Goal: Task Accomplishment & Management: Complete application form

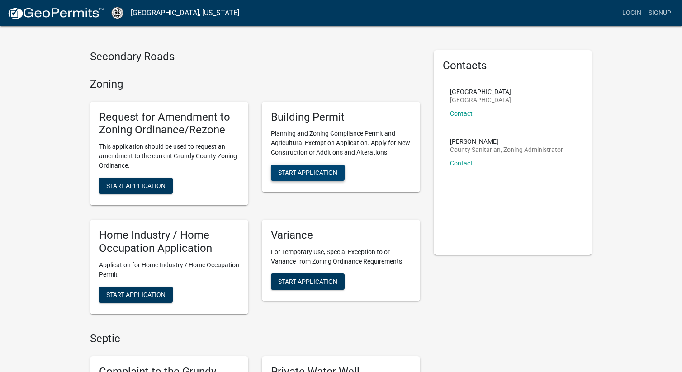
scroll to position [17, 0]
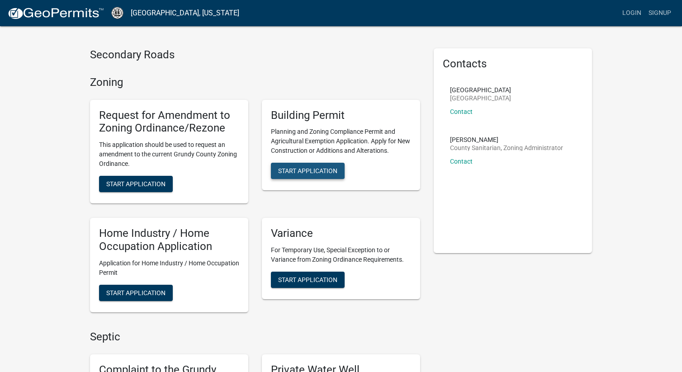
click at [305, 171] on span "Start Application" at bounding box center [307, 170] width 59 height 7
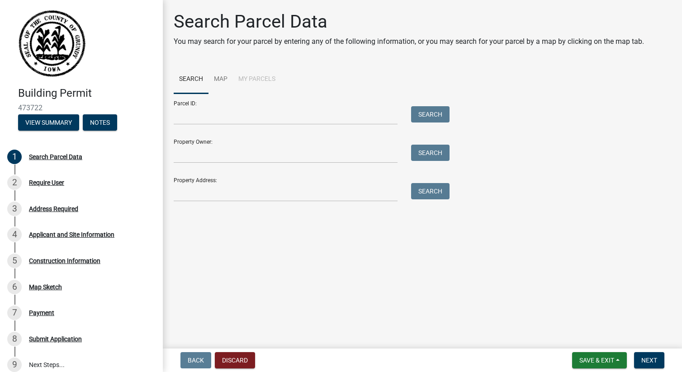
click at [255, 78] on li "My Parcels" at bounding box center [257, 79] width 48 height 29
click at [197, 114] on input "Parcel ID:" at bounding box center [286, 115] width 224 height 19
click at [201, 153] on input "Property Owner:" at bounding box center [286, 154] width 224 height 19
type input "[PERSON_NAME]"
click at [434, 148] on button "Search" at bounding box center [430, 153] width 38 height 16
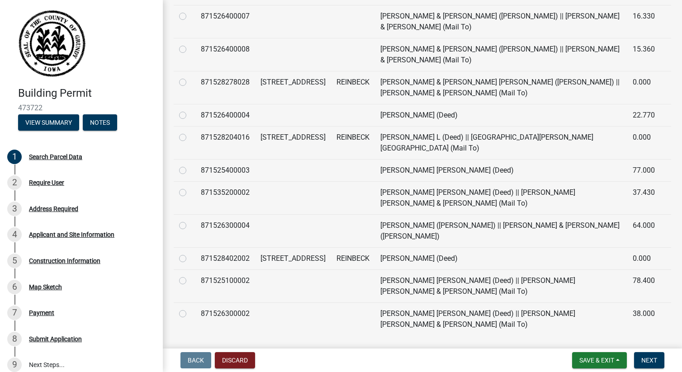
scroll to position [385, 0]
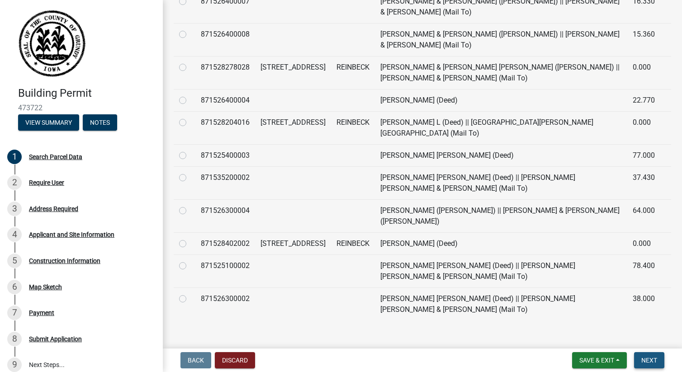
click at [649, 359] on span "Next" at bounding box center [650, 360] width 16 height 7
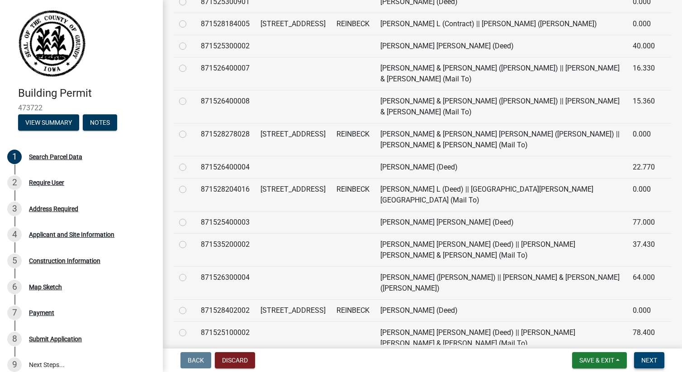
scroll to position [403, 0]
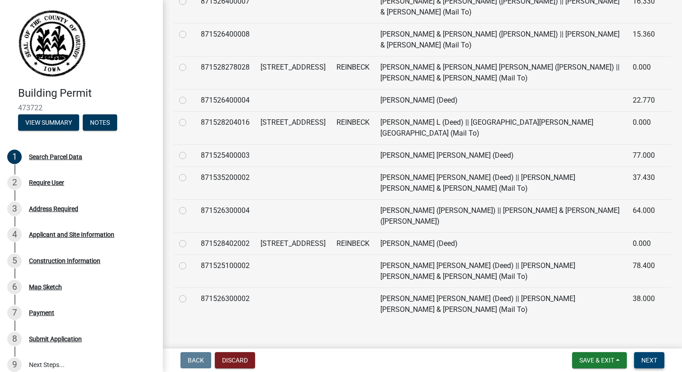
click at [651, 361] on span "Next" at bounding box center [650, 360] width 16 height 7
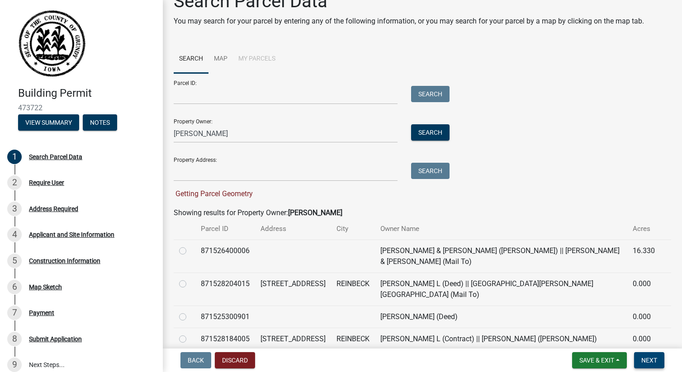
scroll to position [0, 0]
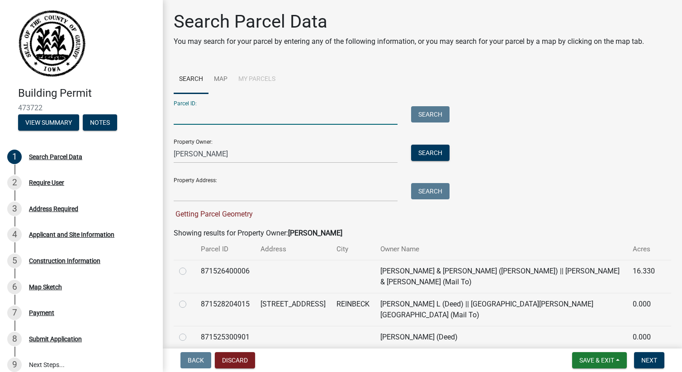
click at [212, 121] on input "Parcel ID:" at bounding box center [286, 115] width 224 height 19
paste input "871534200001"
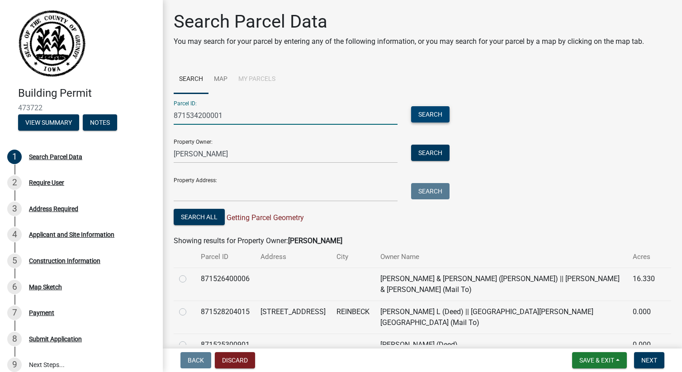
type input "871534200001"
click at [425, 116] on button "Search" at bounding box center [430, 114] width 38 height 16
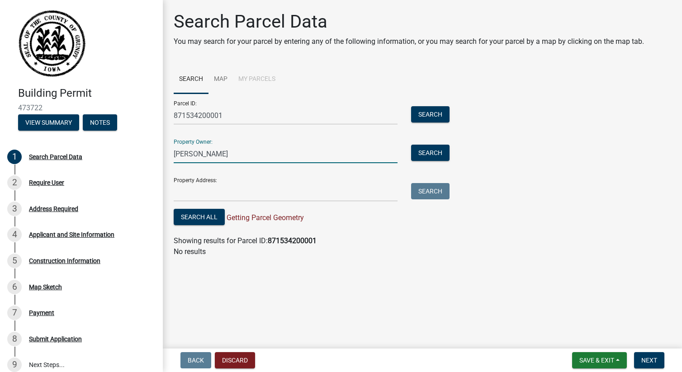
click at [376, 158] on input "[PERSON_NAME]" at bounding box center [286, 154] width 224 height 19
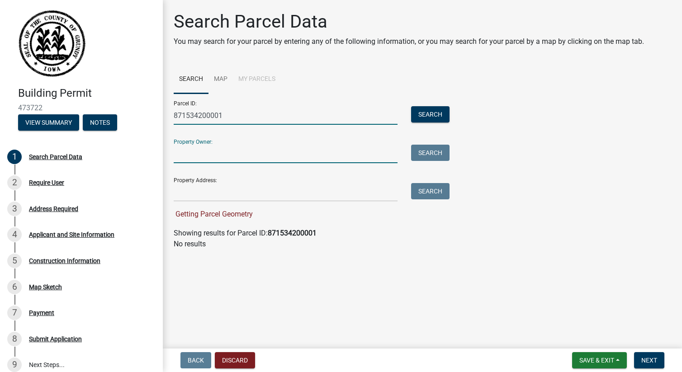
click at [190, 113] on input "871534200001" at bounding box center [286, 115] width 224 height 19
type input "871534200001"
click at [436, 110] on button "Search" at bounding box center [430, 114] width 38 height 16
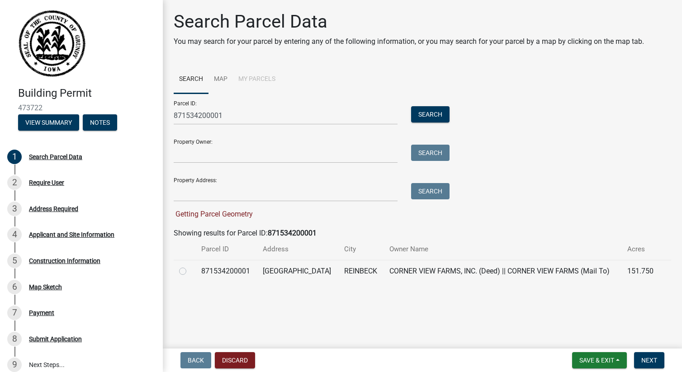
click at [190, 266] on label at bounding box center [190, 266] width 0 height 0
click at [190, 269] on input "radio" at bounding box center [193, 269] width 6 height 6
radio input "true"
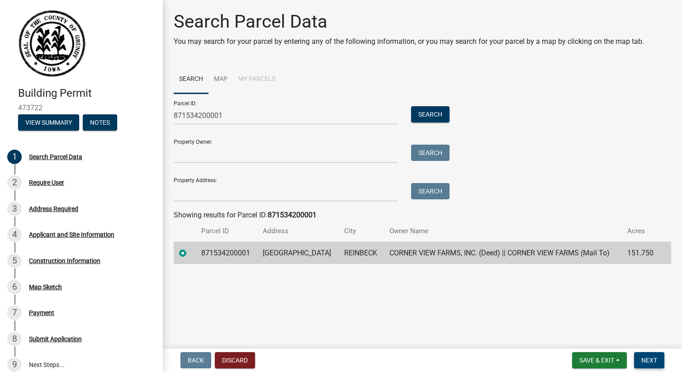
click at [656, 359] on span "Next" at bounding box center [650, 360] width 16 height 7
